Goal: Information Seeking & Learning: Learn about a topic

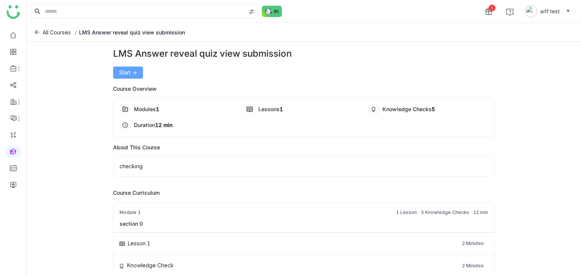
click at [126, 72] on span "Start ->" at bounding box center [128, 73] width 18 height 8
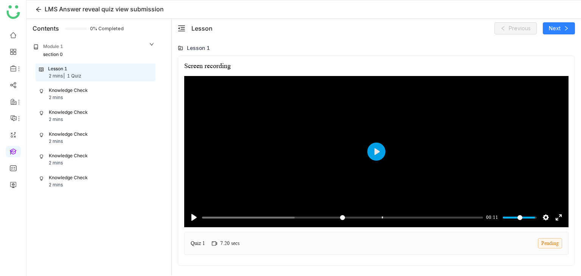
click at [127, 144] on div "Knowledge Check 2 mins" at bounding box center [95, 137] width 119 height 17
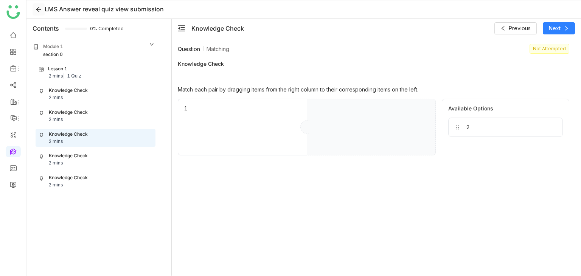
click at [38, 11] on button at bounding box center [39, 9] width 12 height 12
drag, startPoint x: 475, startPoint y: 118, endPoint x: 388, endPoint y: 136, distance: 89.6
click at [388, 136] on div "1" at bounding box center [374, 127] width 392 height 57
click at [366, 123] on div at bounding box center [374, 127] width 131 height 57
click at [86, 112] on div "Knowledge Check" at bounding box center [68, 112] width 39 height 7
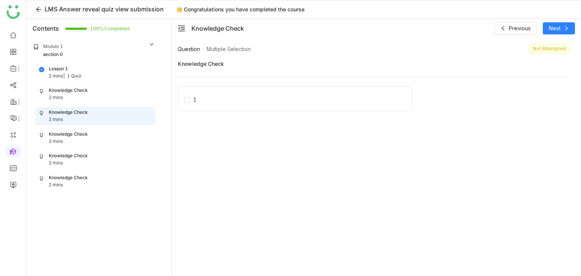
click at [121, 95] on div "Knowledge Check 2 mins" at bounding box center [95, 94] width 113 height 14
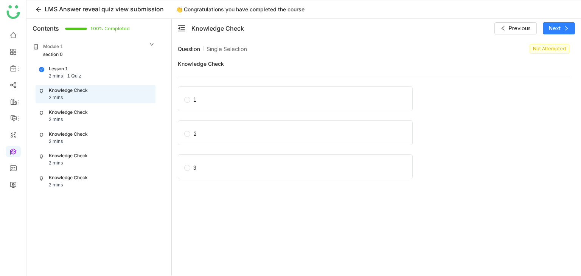
click at [118, 75] on div "Lesson 1 2 mins | 1 Quiz" at bounding box center [95, 72] width 113 height 14
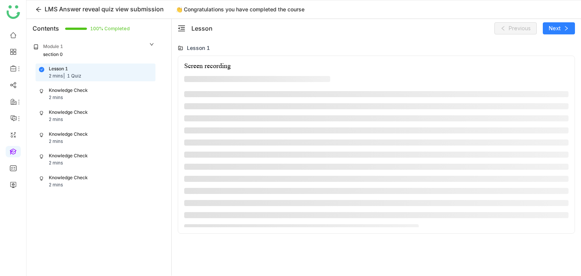
click at [114, 162] on div "Knowledge Check 2 mins" at bounding box center [95, 160] width 113 height 14
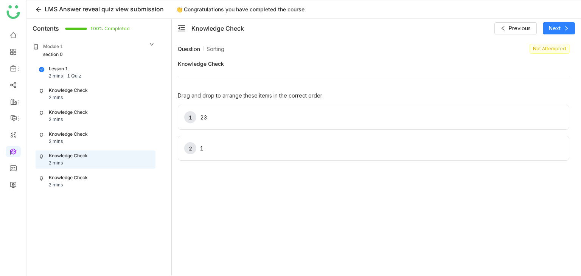
click at [111, 179] on div "Knowledge Check 2 mins" at bounding box center [95, 181] width 113 height 14
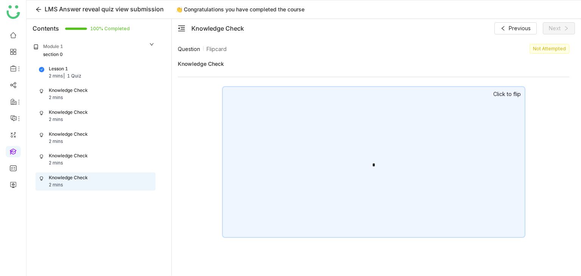
click at [375, 161] on div "*" at bounding box center [373, 163] width 9 height 20
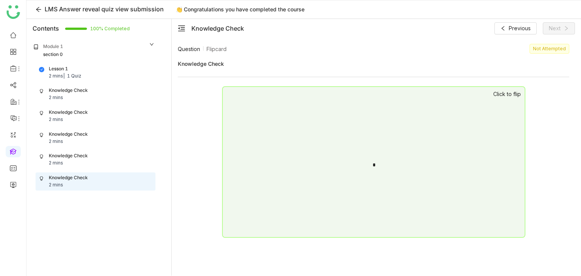
click at [108, 157] on div "Knowledge Check 2 mins" at bounding box center [95, 160] width 113 height 14
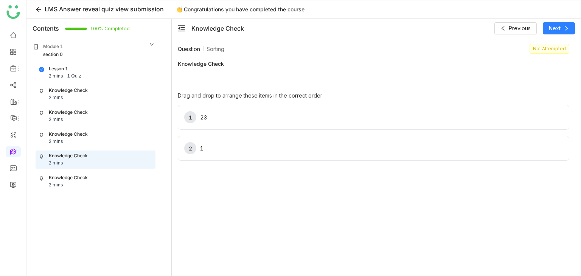
click at [115, 140] on div "Knowledge Check 2 mins" at bounding box center [95, 138] width 113 height 14
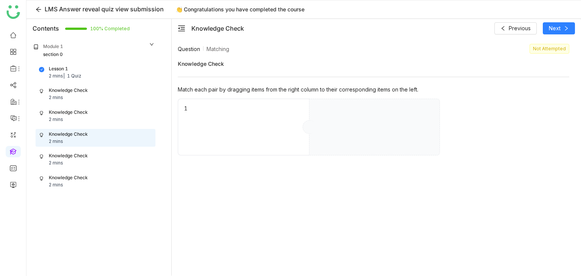
click at [123, 120] on div "Knowledge Check 2 mins" at bounding box center [95, 116] width 113 height 14
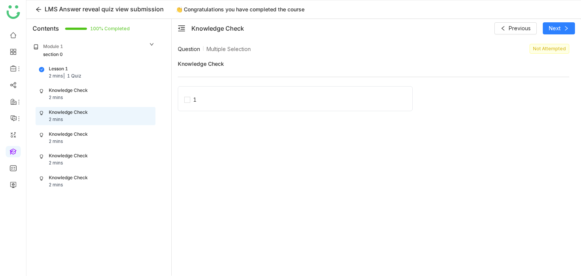
click at [120, 108] on div "Knowledge Check 2 mins" at bounding box center [95, 116] width 119 height 17
click at [120, 93] on div "Knowledge Check 2 mins" at bounding box center [95, 94] width 113 height 14
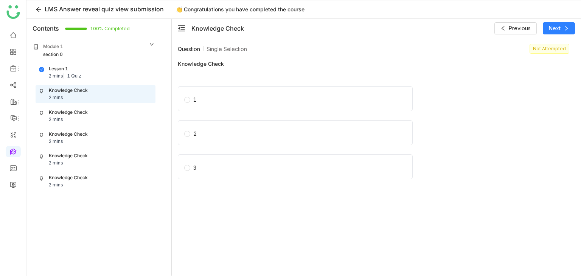
click at [119, 80] on div "Lesson 1 2 mins | 1 Quiz" at bounding box center [95, 72] width 119 height 17
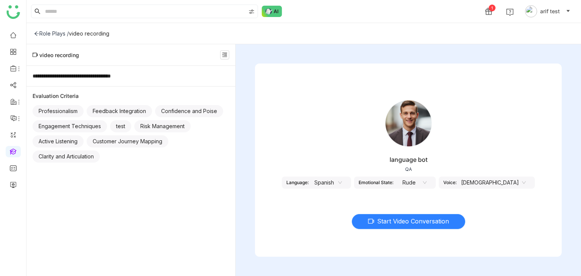
click at [417, 219] on span "Start Video Conversation" at bounding box center [413, 221] width 72 height 9
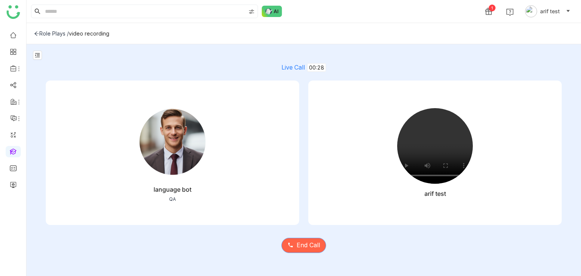
click at [298, 242] on span "End Call" at bounding box center [308, 245] width 23 height 9
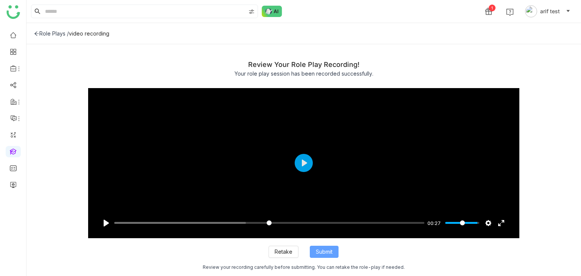
click at [330, 250] on span "Submit" at bounding box center [324, 252] width 17 height 8
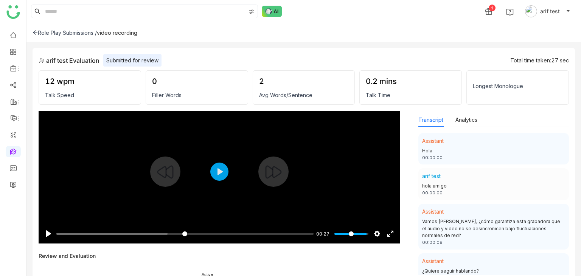
scroll to position [29, 0]
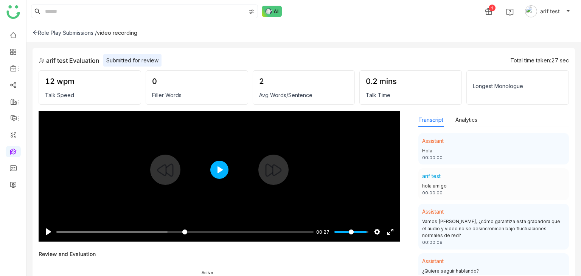
click at [221, 172] on button "Play" at bounding box center [219, 170] width 18 height 18
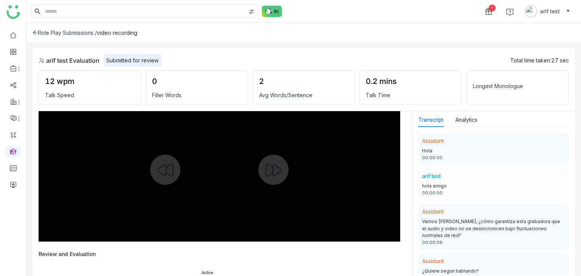
click at [221, 172] on div at bounding box center [220, 170] width 362 height 144
type input "****"
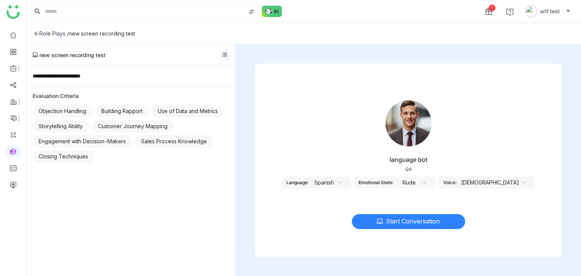
click at [413, 223] on span "Start Conversation" at bounding box center [413, 221] width 54 height 9
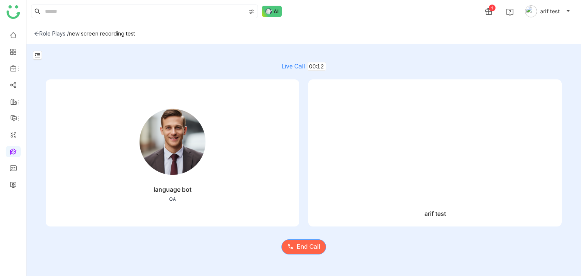
click at [311, 249] on span "End Call" at bounding box center [308, 246] width 23 height 9
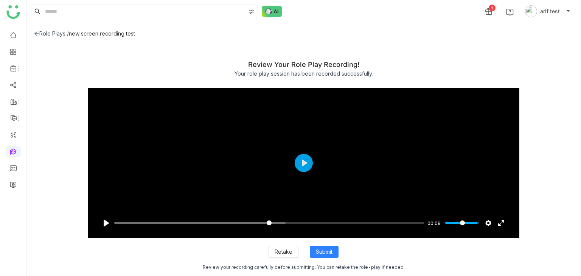
click at [36, 34] on icon at bounding box center [36, 33] width 5 height 5
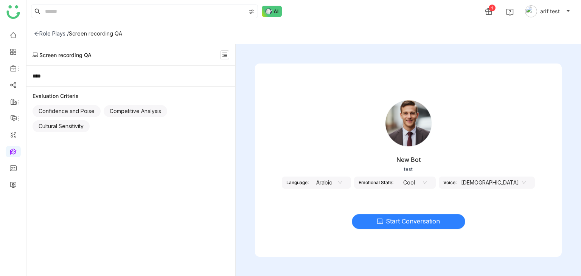
click at [407, 219] on span "Start Conversation" at bounding box center [413, 221] width 54 height 9
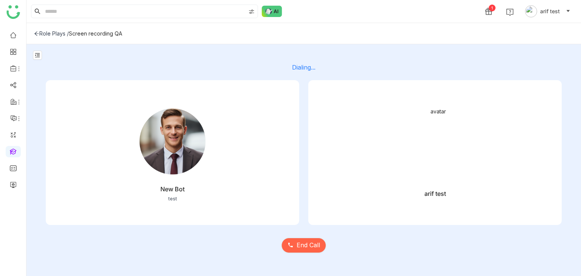
click at [321, 235] on div "End Call" at bounding box center [304, 241] width 516 height 32
click at [319, 245] on span "End Call" at bounding box center [308, 245] width 23 height 9
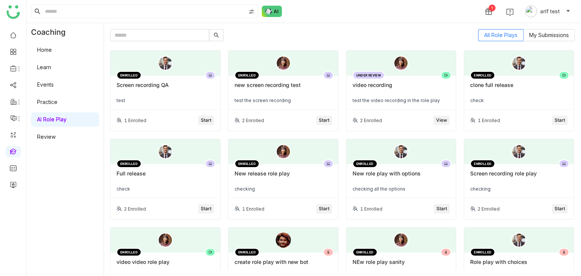
click at [162, 96] on div "ENROLLED Screen recording QA test" at bounding box center [166, 93] width 110 height 34
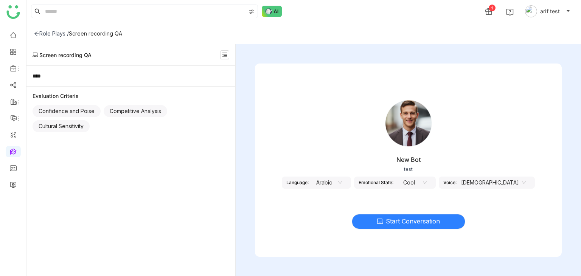
click at [342, 185] on nz-select-item "Arabic" at bounding box center [327, 182] width 29 height 11
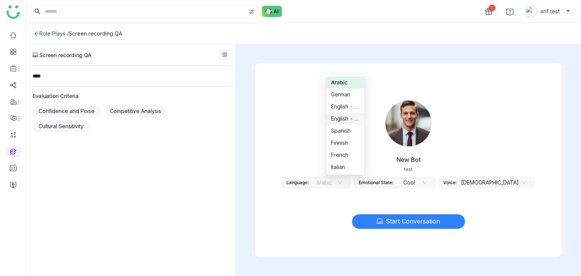
click at [347, 119] on div "English - US" at bounding box center [345, 119] width 29 height 8
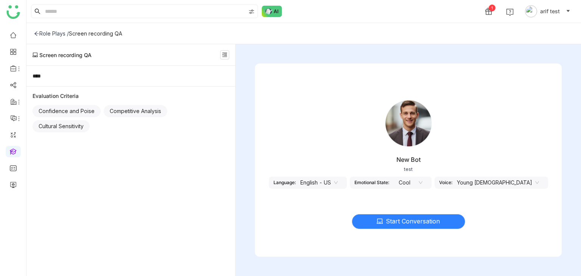
click at [338, 178] on nz-select-item "English - US" at bounding box center [319, 182] width 37 height 11
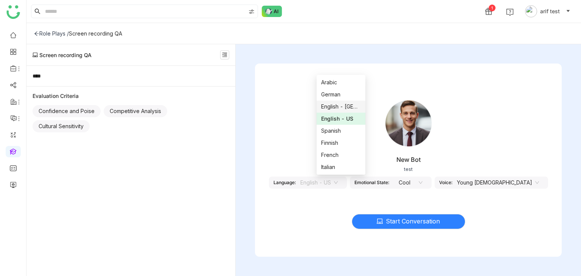
click at [344, 109] on div "English - [GEOGRAPHIC_DATA]" at bounding box center [341, 107] width 40 height 8
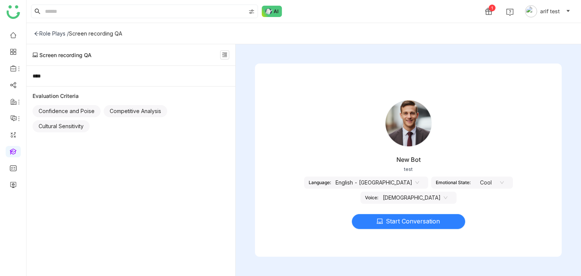
click at [394, 222] on span "Start Conversation" at bounding box center [413, 221] width 54 height 9
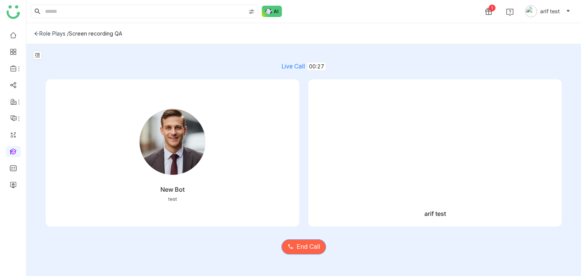
click at [318, 249] on span "End Call" at bounding box center [308, 246] width 23 height 9
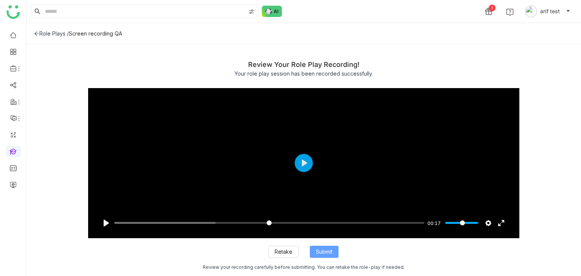
click at [318, 249] on span "Submit" at bounding box center [324, 252] width 17 height 8
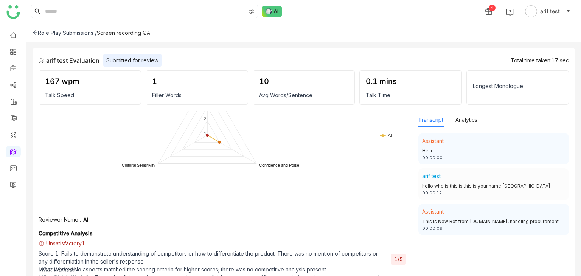
scroll to position [396, 0]
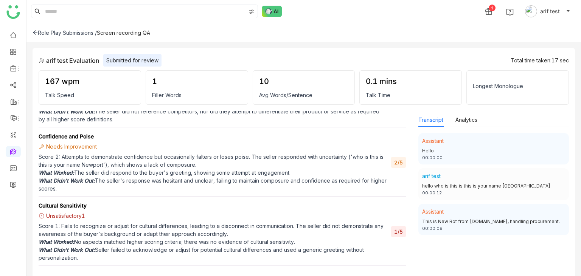
click at [31, 31] on div "Role Play Submissions / Screen recording QA" at bounding box center [303, 32] width 555 height 19
click at [33, 31] on icon at bounding box center [35, 32] width 5 height 5
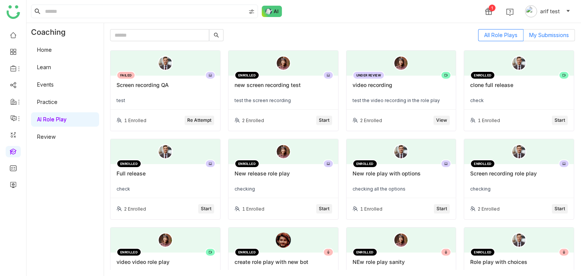
click at [555, 32] on span "My Submissions" at bounding box center [550, 35] width 40 height 6
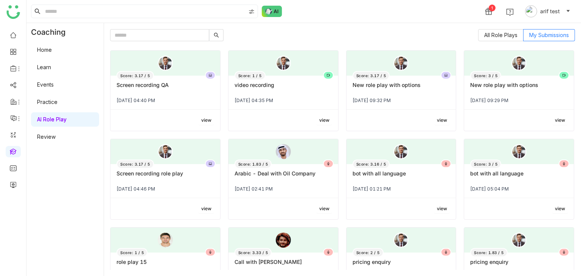
click at [139, 94] on div "Score: 3.17 / 5 Screen recording QA [DATE] 04:40 PM" at bounding box center [166, 93] width 110 height 34
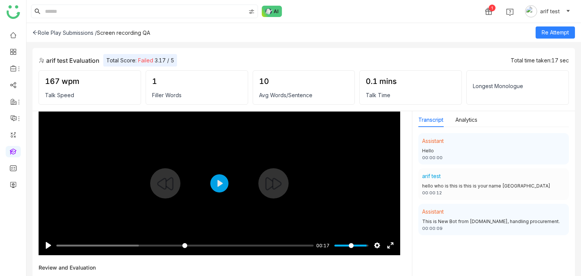
scroll to position [16, 0]
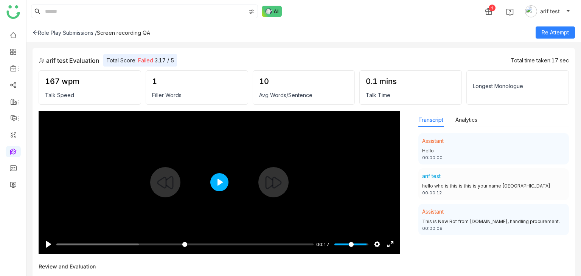
click at [223, 175] on button "Play" at bounding box center [219, 182] width 18 height 18
click at [197, 206] on div at bounding box center [220, 183] width 362 height 144
type input "****"
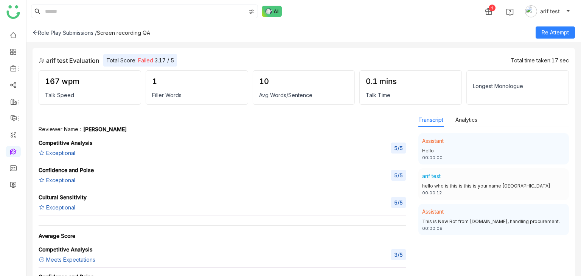
scroll to position [552, 0]
click at [501, 75] on div "Longest Monologue" at bounding box center [518, 87] width 103 height 34
click at [499, 79] on div "Longest Monologue" at bounding box center [518, 87] width 103 height 34
drag, startPoint x: 528, startPoint y: 85, endPoint x: 469, endPoint y: 81, distance: 58.8
click at [469, 81] on div "Longest Monologue" at bounding box center [518, 87] width 103 height 34
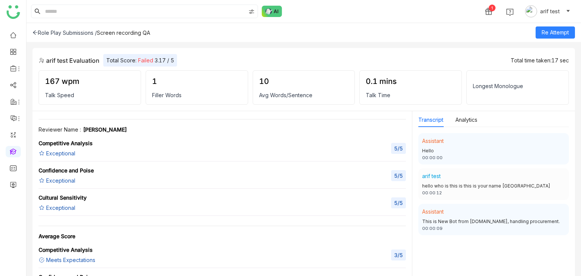
click at [472, 90] on div "Longest Monologue" at bounding box center [518, 87] width 103 height 34
click at [475, 95] on div "Longest Monologue" at bounding box center [518, 87] width 103 height 34
click at [485, 82] on div "Longest Monologue" at bounding box center [518, 87] width 103 height 34
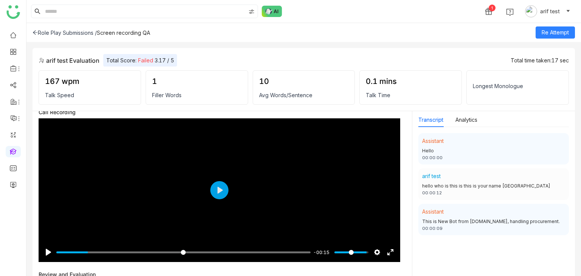
scroll to position [0, 0]
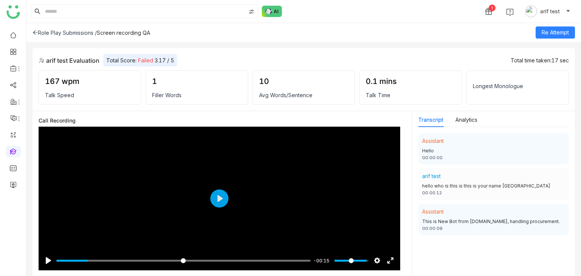
click at [38, 34] on div "Role Play Submissions /" at bounding box center [65, 33] width 64 height 6
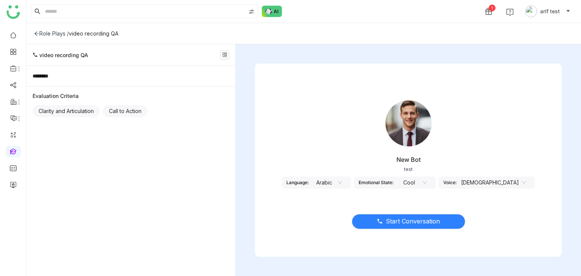
click at [342, 183] on nz-select-item "Arabic" at bounding box center [327, 182] width 29 height 11
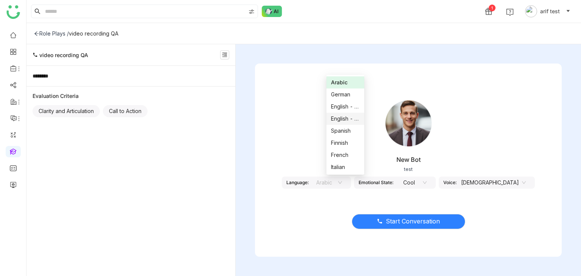
click at [347, 120] on div "English - US" at bounding box center [345, 119] width 29 height 8
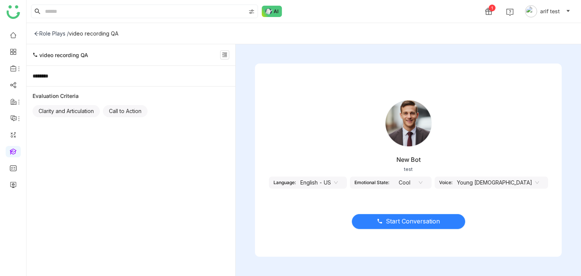
click at [407, 223] on span "Start Conversation" at bounding box center [413, 221] width 54 height 9
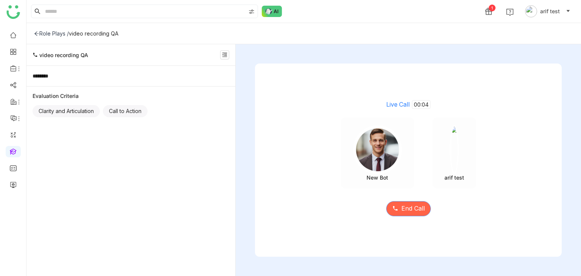
click at [406, 204] on span "End Call" at bounding box center [413, 208] width 23 height 9
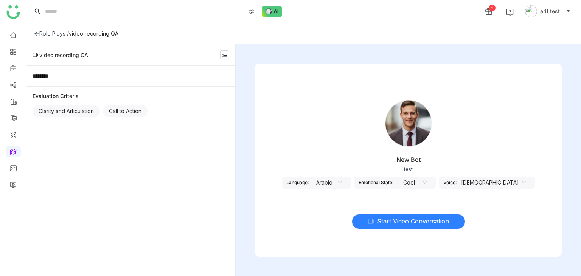
click at [342, 179] on nz-select-item "Arabic" at bounding box center [327, 182] width 29 height 11
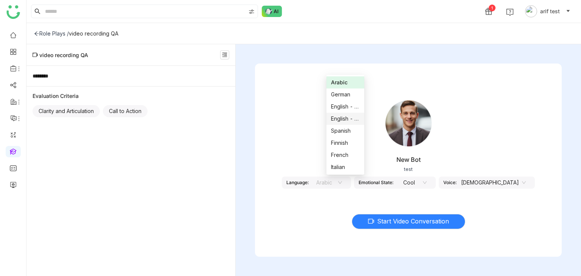
click at [349, 117] on div "English - US" at bounding box center [345, 119] width 29 height 8
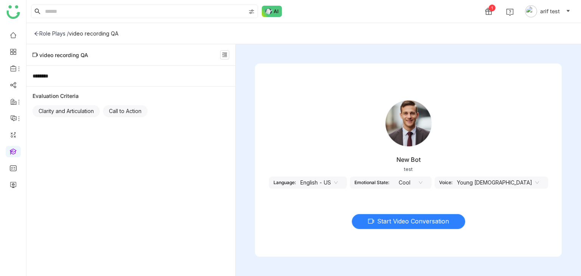
click at [413, 223] on span "Start Video Conversation" at bounding box center [413, 221] width 72 height 9
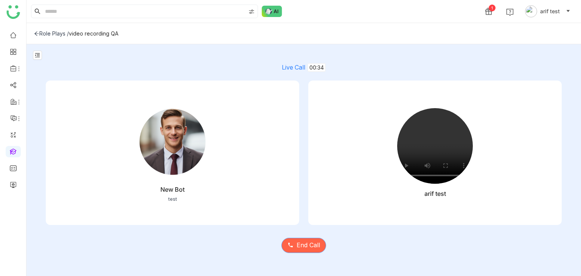
click at [306, 249] on span "End Call" at bounding box center [308, 245] width 23 height 9
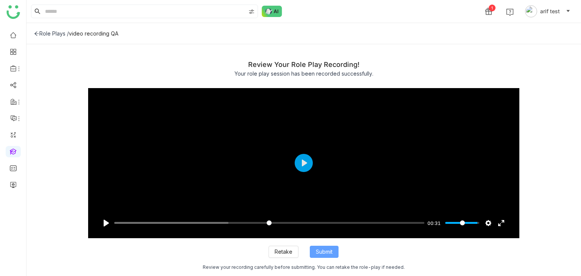
click at [324, 250] on span "Submit" at bounding box center [324, 252] width 17 height 8
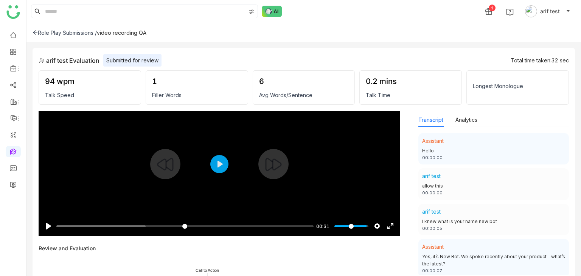
scroll to position [35, 0]
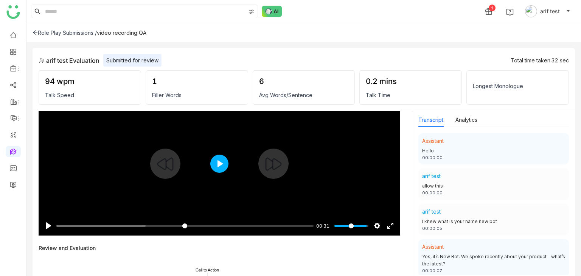
click at [214, 160] on button "Play" at bounding box center [219, 164] width 18 height 18
click at [223, 182] on div at bounding box center [220, 164] width 362 height 144
type input "****"
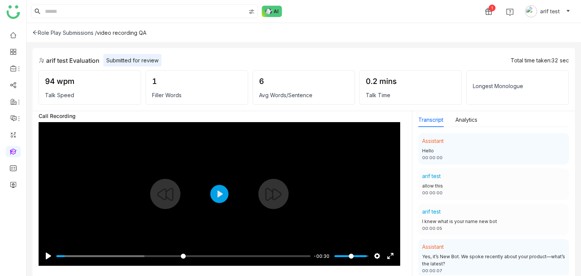
scroll to position [0, 0]
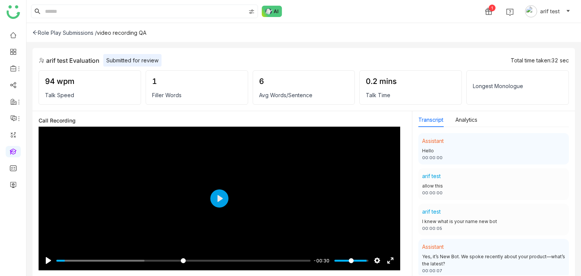
click at [35, 32] on icon at bounding box center [35, 32] width 5 height 5
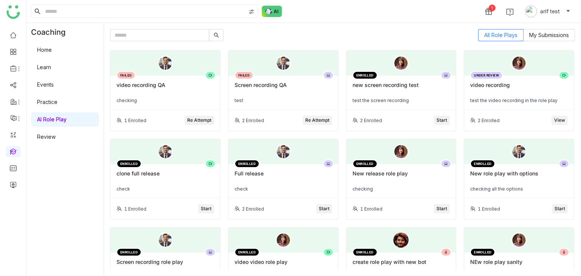
click at [542, 41] on div "All Role Plays My Submissions FAILED video recording QA checking 1 Enrolled Re …" at bounding box center [342, 149] width 465 height 241
click at [543, 39] on label "My Submissions" at bounding box center [549, 35] width 51 height 12
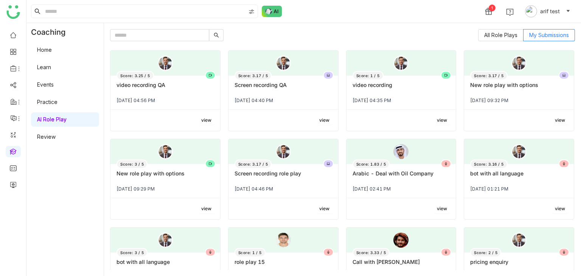
click at [169, 91] on div "video recording QA" at bounding box center [166, 88] width 98 height 13
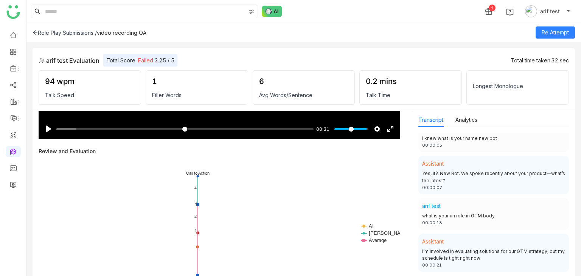
scroll to position [134, 0]
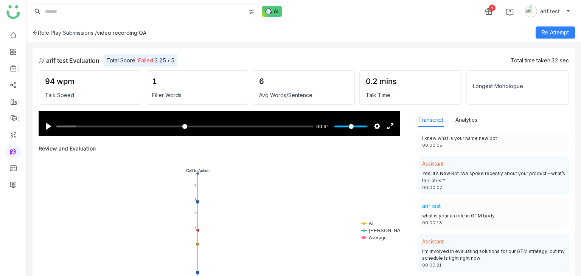
click at [36, 37] on div "Role Play Submissions / video recording QA Re Attempt" at bounding box center [303, 32] width 555 height 19
click at [39, 35] on div "Role Play Submissions /" at bounding box center [65, 33] width 64 height 6
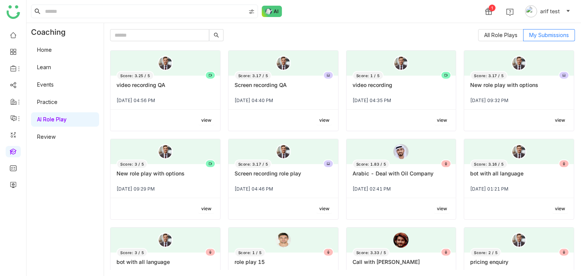
click at [275, 89] on div "Screen recording QA" at bounding box center [284, 88] width 98 height 13
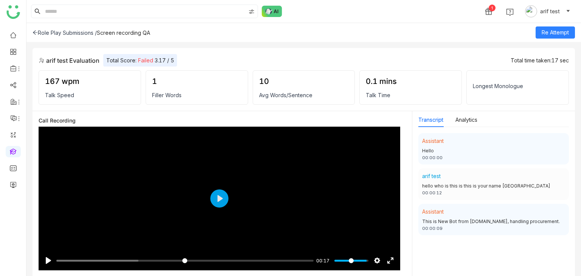
click at [39, 32] on div "Role Play Submissions /" at bounding box center [65, 33] width 64 height 6
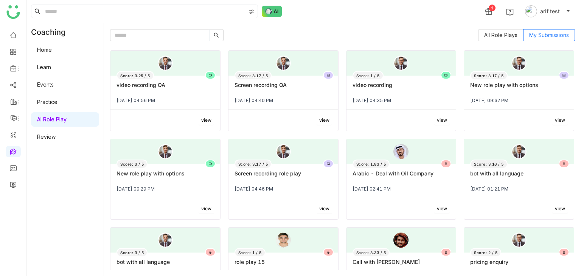
click at [285, 109] on div "Score: 3.17 / 5 Screen recording QA Oct 10, 2025 04:40 PM" at bounding box center [284, 93] width 110 height 34
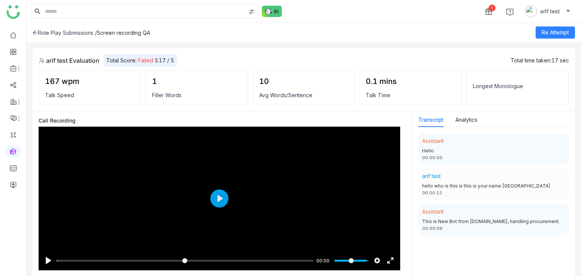
click at [551, 39] on div "Role Play Submissions / Screen recording QA Re Attempt" at bounding box center [303, 32] width 555 height 19
click at [553, 36] on span "Re Attempt" at bounding box center [555, 32] width 27 height 8
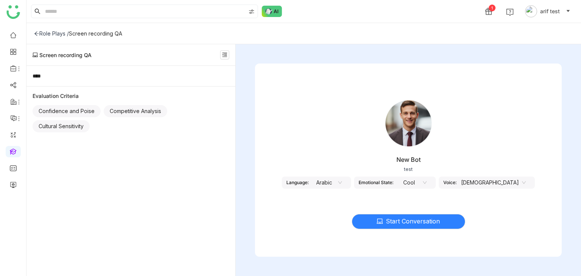
click at [342, 184] on nz-select-item "Arabic" at bounding box center [327, 182] width 29 height 11
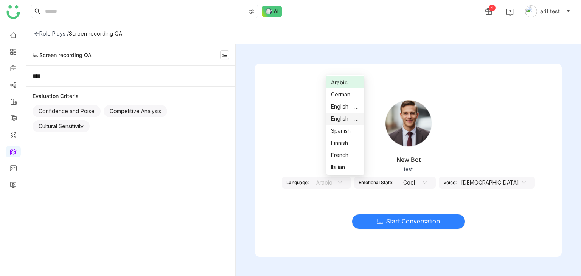
click at [353, 120] on div "English - US" at bounding box center [345, 119] width 29 height 8
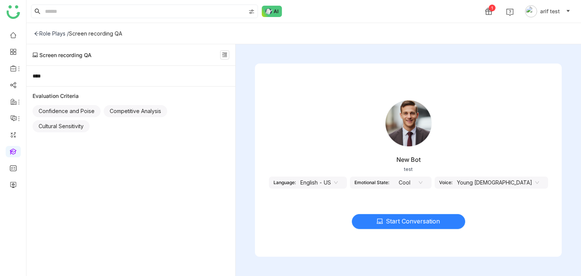
click at [416, 226] on button "Start Conversation" at bounding box center [409, 221] width 114 height 15
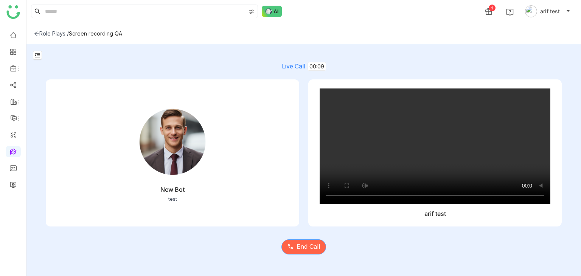
click at [301, 252] on span "End Call" at bounding box center [308, 246] width 23 height 9
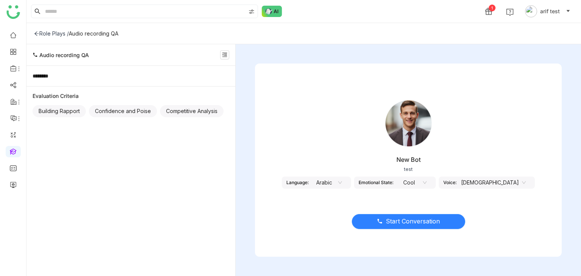
click at [396, 225] on span "Start Conversation" at bounding box center [413, 221] width 54 height 9
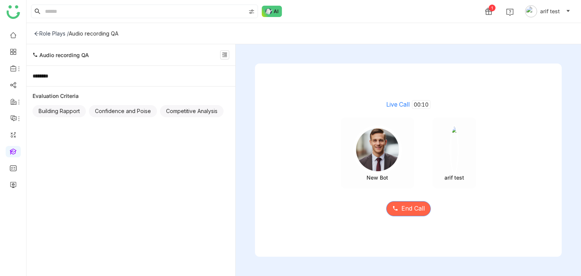
click at [413, 215] on button "End Call" at bounding box center [408, 208] width 45 height 15
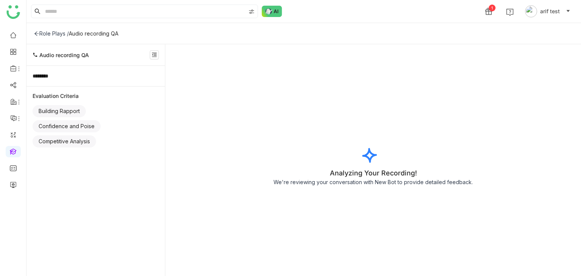
click at [89, 80] on div "********" at bounding box center [95, 76] width 139 height 20
click at [157, 51] on button at bounding box center [154, 54] width 9 height 9
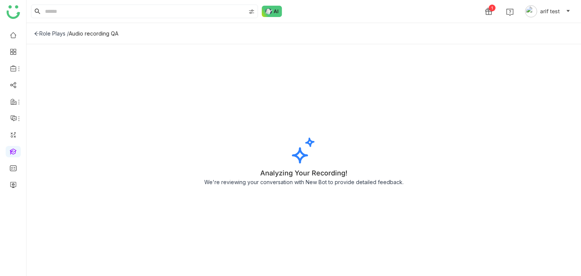
click at [39, 58] on div "Analyzing Your Recording! We're reviewing your conversation with New Bot to pro…" at bounding box center [303, 160] width 555 height 232
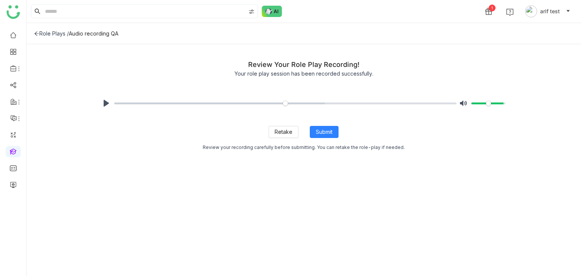
click at [39, 58] on div "Review Your Role Play Recording! Your role play session has been recorded succe…" at bounding box center [304, 68] width 540 height 33
click at [104, 167] on div "Pause Play % buffered 00:00 Unmute Mute Retake Submit Review your recording car…" at bounding box center [304, 177] width 432 height 184
click at [324, 128] on button "Submit" at bounding box center [324, 132] width 29 height 12
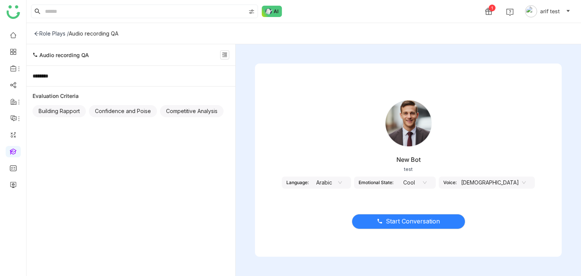
click at [40, 36] on div "Role Plays /" at bounding box center [51, 33] width 35 height 6
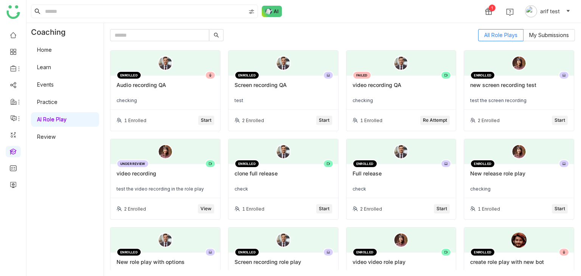
click at [289, 85] on div "Screen recording QA" at bounding box center [284, 88] width 98 height 13
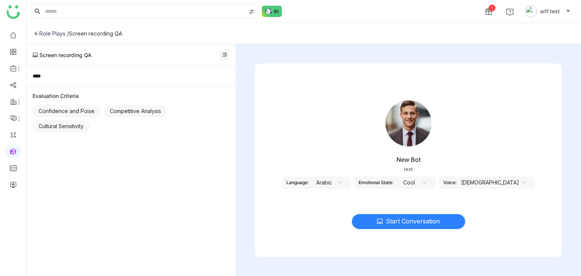
click at [393, 218] on span "Start Conversation" at bounding box center [413, 221] width 54 height 9
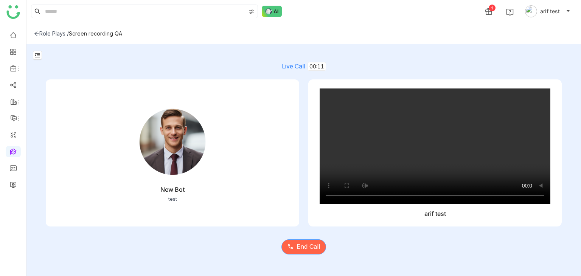
click at [308, 252] on span "End Call" at bounding box center [308, 246] width 23 height 9
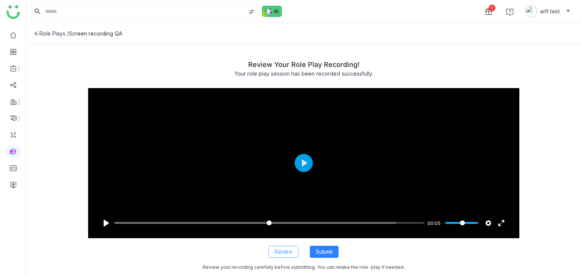
click at [295, 251] on button "Retake" at bounding box center [284, 252] width 30 height 12
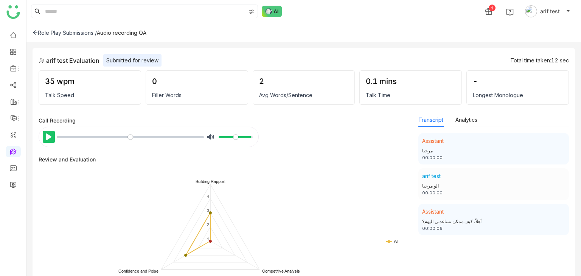
click at [47, 135] on button "Pause Play" at bounding box center [49, 137] width 12 height 12
type input "*****"
click at [129, 214] on rect at bounding box center [223, 242] width 368 height 151
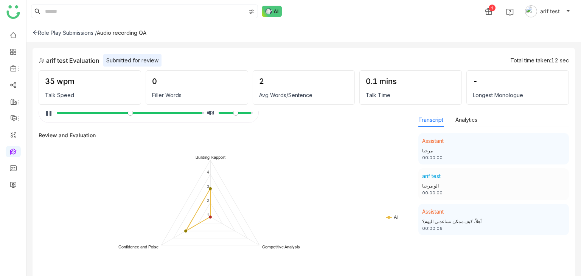
type input "***"
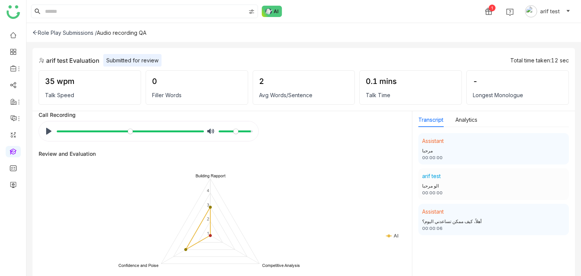
scroll to position [6, 0]
